Goal: Task Accomplishment & Management: Use online tool/utility

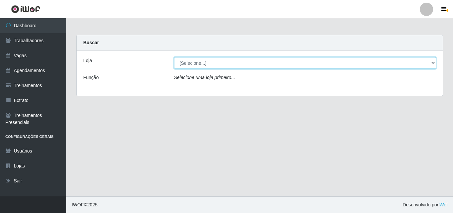
click at [432, 61] on select "[Selecione...] Castelinho Supermercado" at bounding box center [305, 63] width 263 height 12
select select "377"
click at [174, 57] on select "[Selecione...] Castelinho Supermercado" at bounding box center [305, 63] width 263 height 12
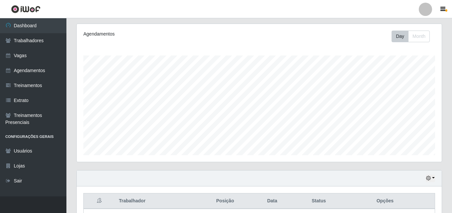
scroll to position [69, 0]
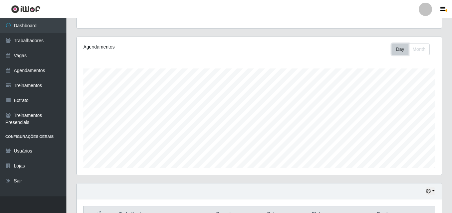
click at [398, 51] on button "Day" at bounding box center [399, 49] width 17 height 12
click at [22, 71] on link "Agendamentos" at bounding box center [33, 70] width 66 height 15
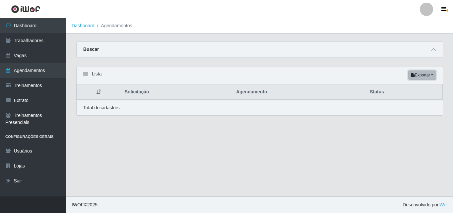
click at [432, 76] on button "Exportar" at bounding box center [423, 74] width 28 height 9
click at [379, 114] on div "Total de cadastros." at bounding box center [260, 107] width 366 height 15
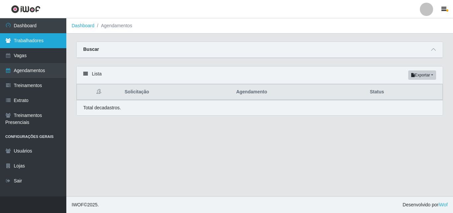
click at [33, 42] on link "Trabalhadores" at bounding box center [33, 40] width 66 height 15
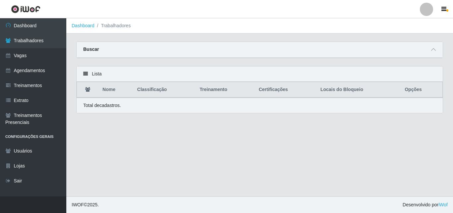
click at [84, 72] on div "Lista" at bounding box center [260, 73] width 366 height 15
click at [86, 73] on icon at bounding box center [85, 73] width 5 height 5
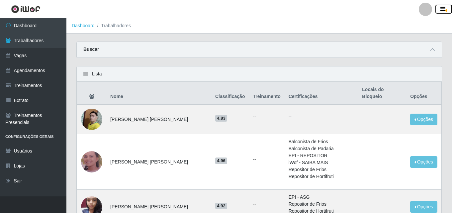
click at [444, 9] on icon "button" at bounding box center [442, 9] width 5 height 6
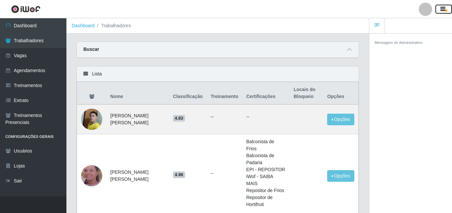
click at [444, 9] on icon "button" at bounding box center [442, 9] width 5 height 6
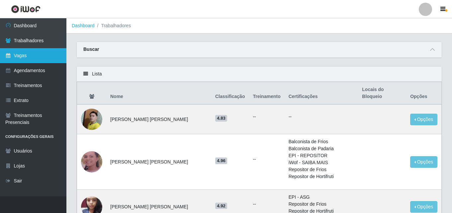
click at [19, 56] on link "Vagas" at bounding box center [33, 55] width 66 height 15
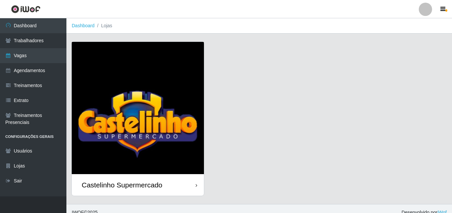
click at [115, 184] on div "Castelinho Supermercado" at bounding box center [122, 185] width 81 height 8
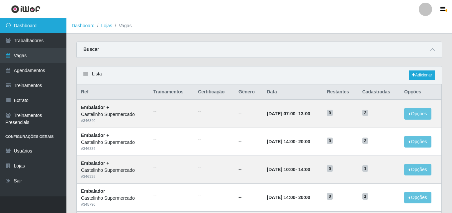
click at [21, 28] on link "Dashboard" at bounding box center [33, 25] width 66 height 15
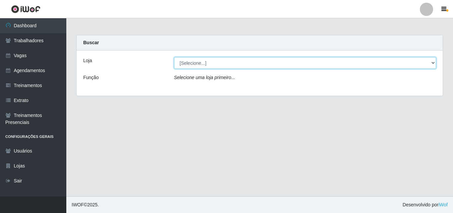
click at [430, 62] on select "[Selecione...] Castelinho Supermercado" at bounding box center [305, 63] width 263 height 12
select select "377"
click at [174, 57] on select "[Selecione...] Castelinho Supermercado" at bounding box center [305, 63] width 263 height 12
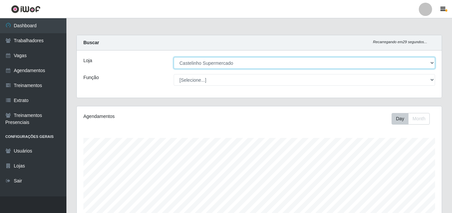
scroll to position [138, 365]
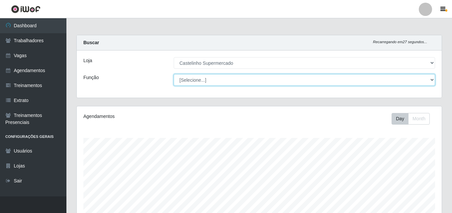
click at [179, 79] on select "[Selecione...] ASG ASG + ASG ++ Balconista de Açougue Balconista de Açougue + B…" at bounding box center [304, 80] width 261 height 12
select select "1"
click at [174, 74] on select "[Selecione...] ASG ASG + ASG ++ Balconista de Açougue Balconista de Açougue + B…" at bounding box center [304, 80] width 261 height 12
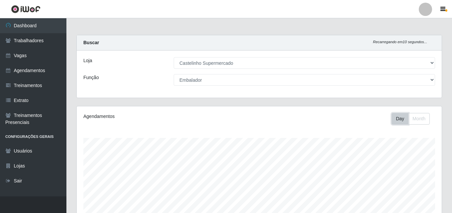
click at [396, 119] on button "Day" at bounding box center [399, 119] width 17 height 12
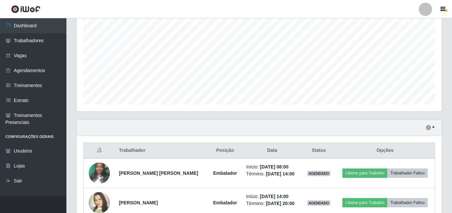
scroll to position [169, 0]
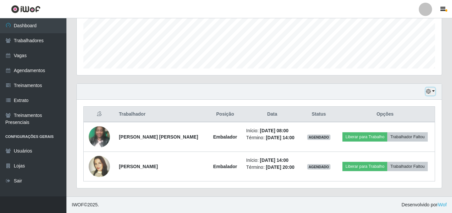
click at [434, 93] on button "button" at bounding box center [430, 92] width 9 height 8
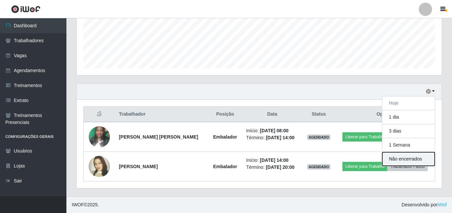
click at [395, 159] on button "Não encerrados" at bounding box center [408, 159] width 52 height 14
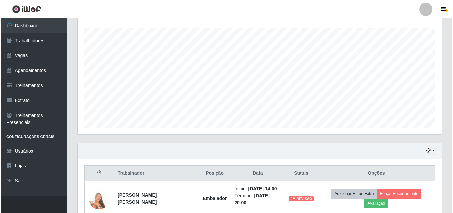
scroll to position [139, 0]
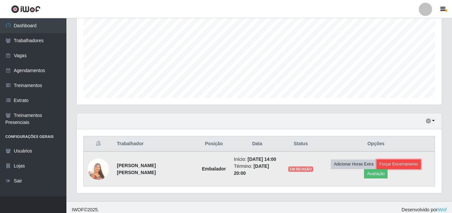
click at [376, 165] on button "Forçar Encerramento" at bounding box center [398, 163] width 44 height 9
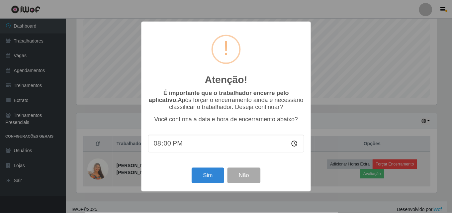
scroll to position [138, 362]
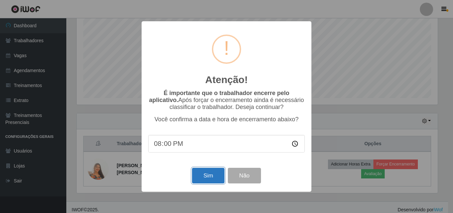
click at [208, 178] on button "Sim" at bounding box center [208, 176] width 32 height 16
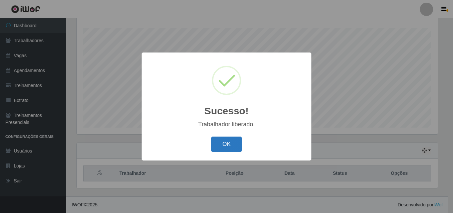
click at [233, 149] on button "OK" at bounding box center [226, 144] width 31 height 16
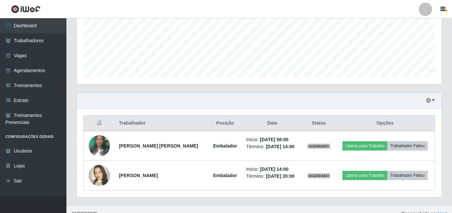
scroll to position [169, 0]
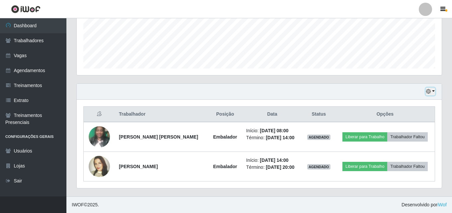
click at [430, 90] on icon "button" at bounding box center [428, 91] width 5 height 5
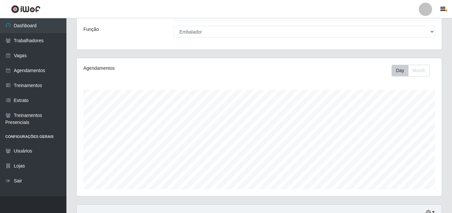
scroll to position [0, 0]
